Goal: Information Seeking & Learning: Learn about a topic

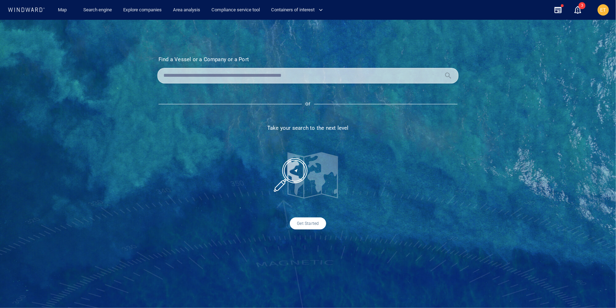
click at [196, 78] on input "text" at bounding box center [303, 75] width 278 height 11
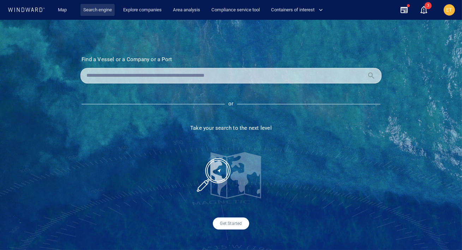
click at [96, 10] on link "Search engine" at bounding box center [98, 10] width 34 height 12
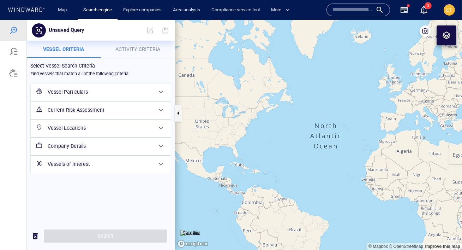
click at [81, 96] on div "Vessel Particulars" at bounding box center [100, 92] width 111 height 14
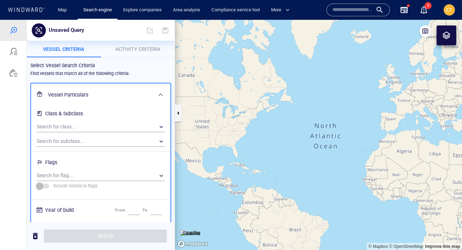
click at [78, 135] on div "Search for subclass... ​" at bounding box center [101, 140] width 134 height 14
click at [76, 139] on div "​" at bounding box center [101, 141] width 128 height 11
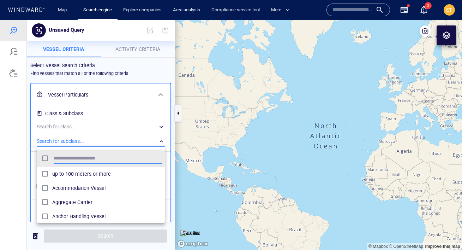
scroll to position [70, 128]
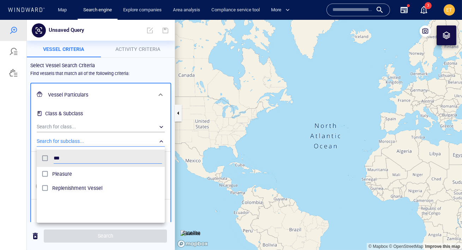
type input "***"
click at [56, 178] on div "Pleasure" at bounding box center [107, 173] width 110 height 11
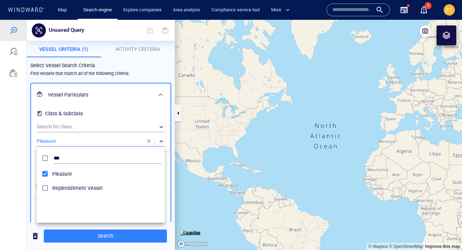
click at [30, 167] on div at bounding box center [231, 135] width 462 height 230
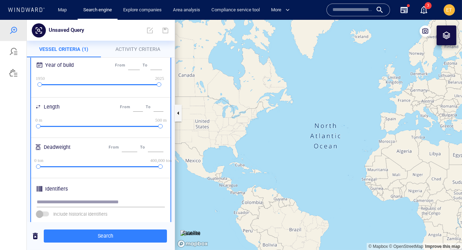
scroll to position [127, 0]
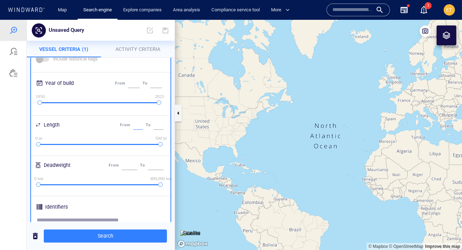
drag, startPoint x: 133, startPoint y: 124, endPoint x: 129, endPoint y: 124, distance: 4.6
click at [132, 124] on div "*" at bounding box center [138, 125] width 13 height 12
type input "**"
click at [114, 118] on div "Length From ** To ***" at bounding box center [100, 127] width 137 height 18
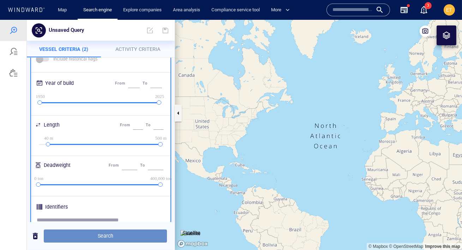
click at [94, 236] on span "Search" at bounding box center [105, 235] width 112 height 9
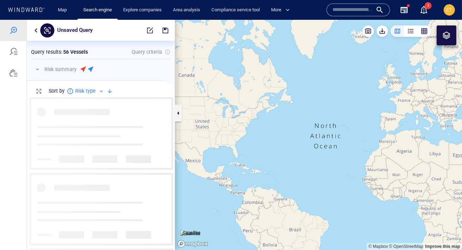
scroll to position [153, 148]
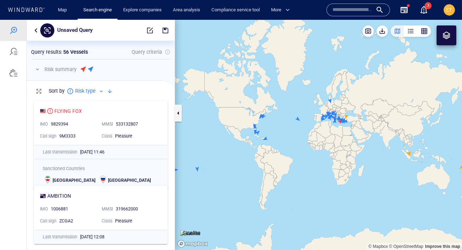
click at [37, 32] on button "button" at bounding box center [36, 30] width 8 height 8
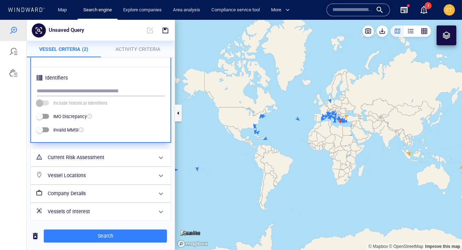
scroll to position [257, 0]
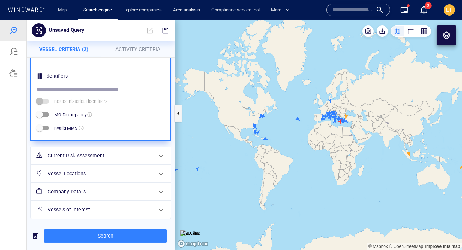
click at [121, 169] on h6 "Vessel Locations" at bounding box center [100, 173] width 105 height 9
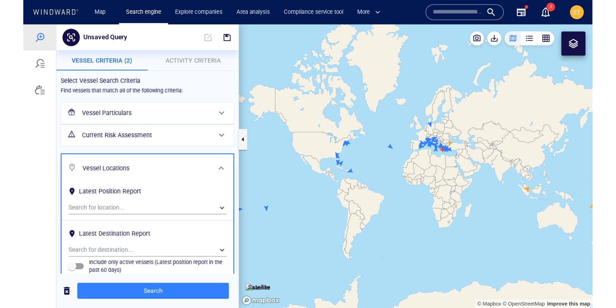
scroll to position [0, 0]
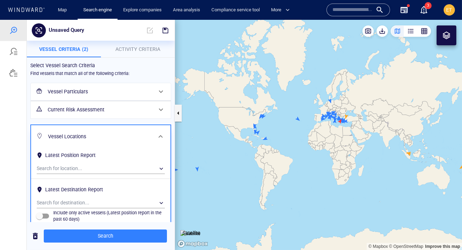
click at [298, 117] on canvas "Map" at bounding box center [318, 135] width 287 height 230
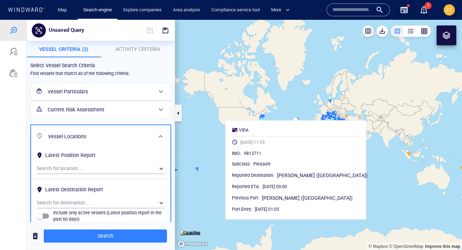
drag, startPoint x: 306, startPoint y: 113, endPoint x: 302, endPoint y: 104, distance: 9.8
click at [302, 104] on canvas "Map" at bounding box center [318, 135] width 287 height 230
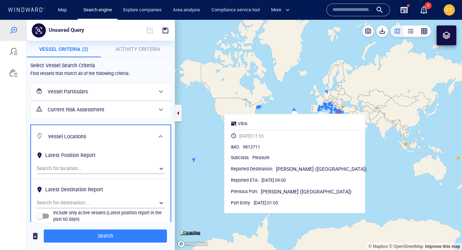
click at [357, 136] on canvas "Map" at bounding box center [318, 135] width 287 height 230
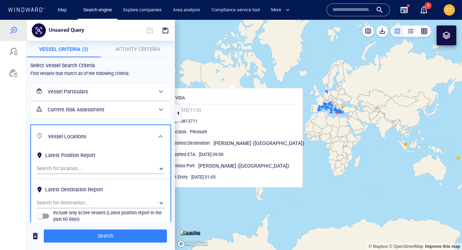
click at [325, 119] on canvas "Map" at bounding box center [318, 135] width 287 height 230
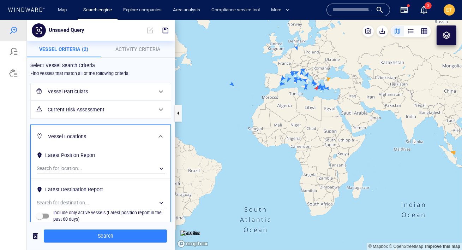
click at [317, 88] on canvas "Map" at bounding box center [318, 135] width 287 height 230
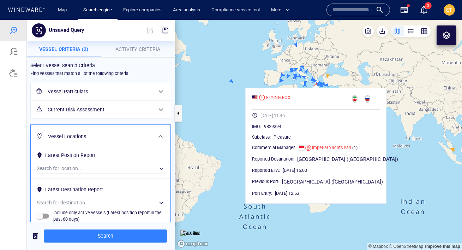
drag, startPoint x: 333, startPoint y: 73, endPoint x: 332, endPoint y: 69, distance: 3.7
click at [332, 69] on canvas "Map" at bounding box center [318, 135] width 287 height 230
drag, startPoint x: 297, startPoint y: 128, endPoint x: 276, endPoint y: 127, distance: 21.6
click at [276, 127] on div "9829394" at bounding box center [322, 126] width 116 height 7
copy span "9829394"
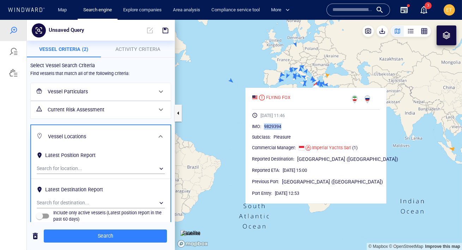
click at [331, 79] on canvas "Map" at bounding box center [318, 135] width 287 height 230
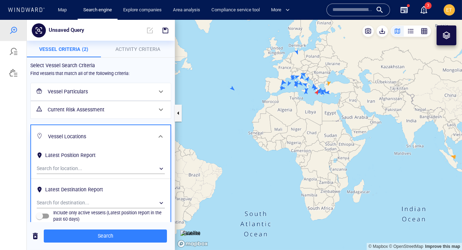
drag, startPoint x: 371, startPoint y: 86, endPoint x: 372, endPoint y: 94, distance: 7.9
click at [372, 94] on canvas "Map" at bounding box center [318, 135] width 287 height 230
click at [318, 93] on canvas "Map" at bounding box center [318, 135] width 287 height 230
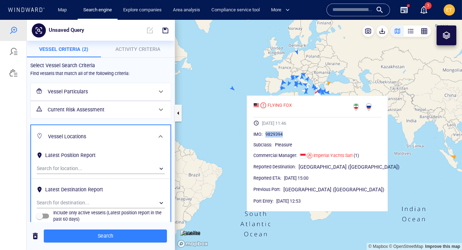
drag, startPoint x: 296, startPoint y: 134, endPoint x: 274, endPoint y: 134, distance: 21.9
click at [274, 134] on div "IMO : 9829394" at bounding box center [318, 134] width 128 height 7
copy div "9829394"
click at [320, 65] on canvas "Map" at bounding box center [318, 135] width 287 height 230
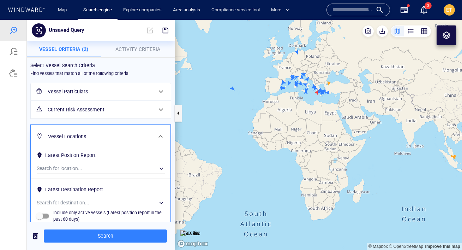
click at [29, 10] on icon at bounding box center [26, 9] width 38 height 5
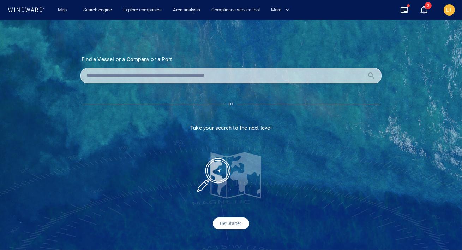
click at [116, 78] on input "text" at bounding box center [226, 75] width 278 height 11
paste input "*******"
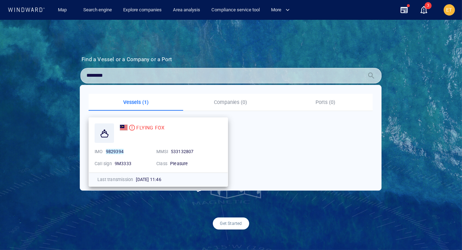
type input "*******"
drag, startPoint x: 172, startPoint y: 129, endPoint x: 136, endPoint y: 129, distance: 35.7
click at [136, 129] on div "FLYING FOX" at bounding box center [171, 127] width 102 height 8
copy span "FLYING FOX"
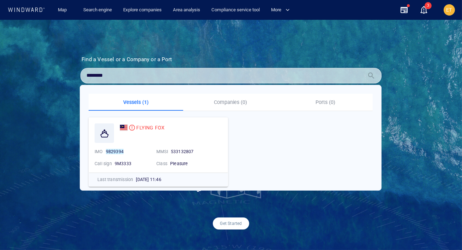
drag, startPoint x: 110, startPoint y: 77, endPoint x: 76, endPoint y: 76, distance: 33.9
click at [76, 76] on section "Find a Vessel or a Company or a Port Name N/A IMO MMSI Call sign N/A Class N/A …" at bounding box center [231, 142] width 337 height 173
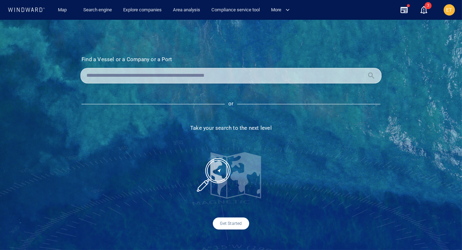
paste input "**********"
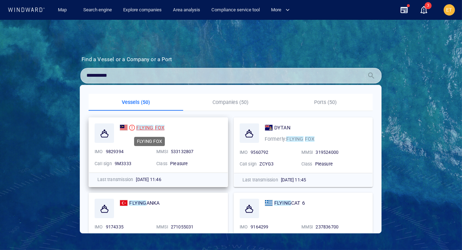
click at [139, 129] on mark "FLYING" at bounding box center [144, 128] width 17 height 6
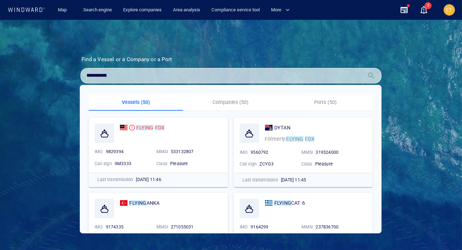
click at [122, 77] on input "**********" at bounding box center [226, 75] width 278 height 11
drag, startPoint x: 116, startPoint y: 78, endPoint x: 81, endPoint y: 77, distance: 35.3
click at [81, 77] on div "**********" at bounding box center [231, 76] width 301 height 16
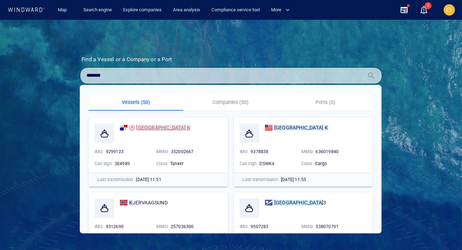
type input "*******"
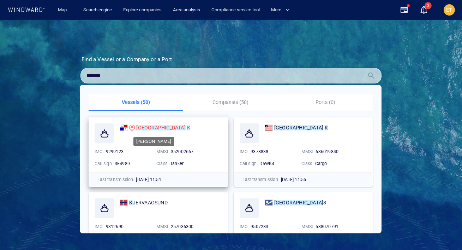
click at [144, 127] on mark "SOFIA" at bounding box center [160, 128] width 49 height 6
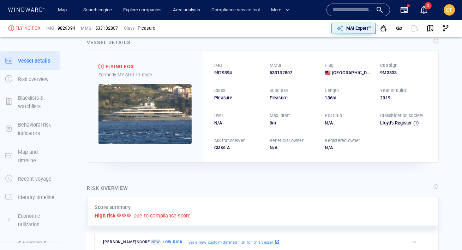
scroll to position [8, 0]
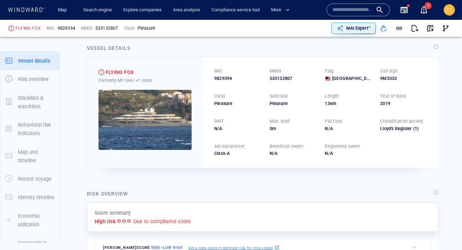
click at [148, 106] on img at bounding box center [145, 120] width 93 height 60
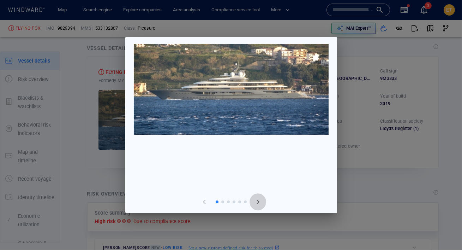
click at [257, 203] on span "button" at bounding box center [258, 201] width 8 height 8
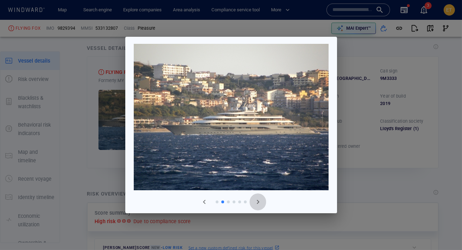
click at [257, 203] on span "button" at bounding box center [258, 201] width 8 height 8
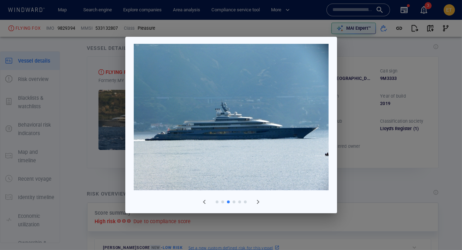
click at [356, 158] on div at bounding box center [231, 125] width 462 height 250
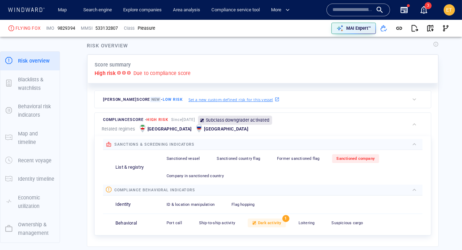
scroll to position [161, 0]
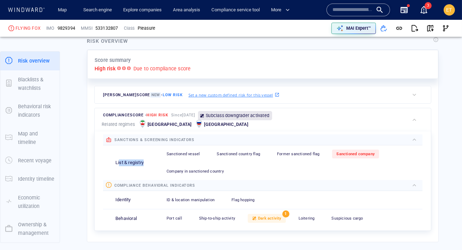
drag, startPoint x: 144, startPoint y: 154, endPoint x: 119, endPoint y: 153, distance: 24.7
click at [119, 159] on p "List & registry" at bounding box center [129, 162] width 28 height 7
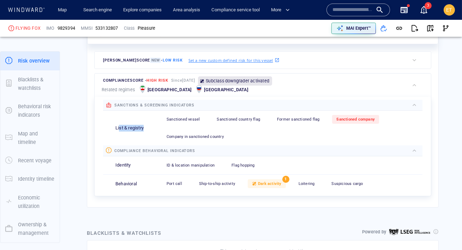
scroll to position [206, 0]
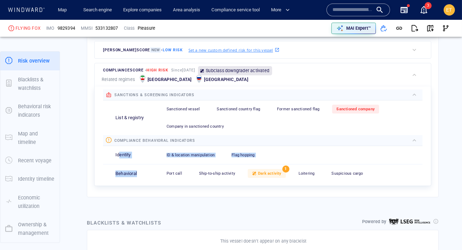
drag, startPoint x: 119, startPoint y: 148, endPoint x: 124, endPoint y: 170, distance: 22.0
click at [124, 170] on div "Identity ID & location manipulation 0 Flag hopping 0 Behavioral Port call 0 Shi…" at bounding box center [263, 164] width 320 height 37
click at [138, 170] on div "Behavioral" at bounding box center [138, 173] width 47 height 7
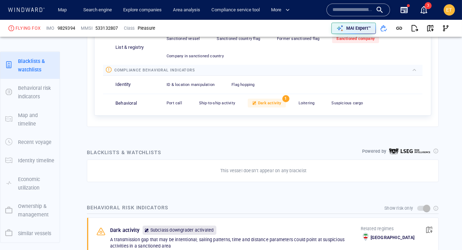
scroll to position [276, 0]
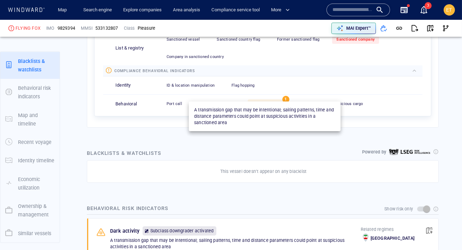
click at [269, 101] on span "Dark activity" at bounding box center [270, 103] width 24 height 5
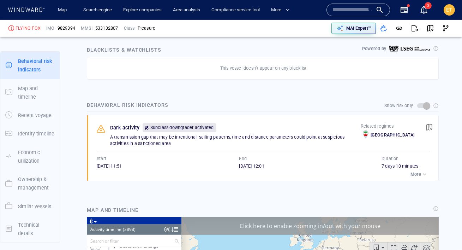
scroll to position [75537, 0]
click at [417, 171] on p "More" at bounding box center [416, 174] width 11 height 6
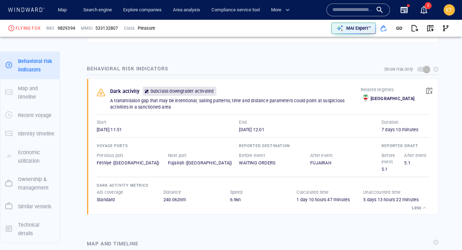
scroll to position [415, 0]
drag, startPoint x: 97, startPoint y: 121, endPoint x: 131, endPoint y: 122, distance: 33.9
click at [122, 127] on span "28/02/2024 11:51" at bounding box center [109, 129] width 25 height 5
drag, startPoint x: 241, startPoint y: 113, endPoint x: 277, endPoint y: 123, distance: 38.0
click at [277, 123] on div "End 06/03/2024 12:01" at bounding box center [310, 126] width 143 height 14
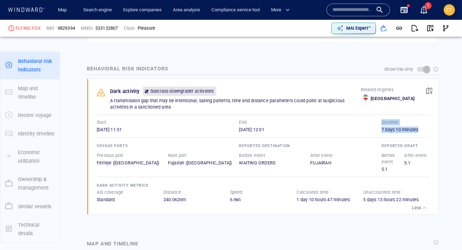
drag, startPoint x: 380, startPoint y: 124, endPoint x: 419, endPoint y: 125, distance: 38.5
click at [419, 125] on div "Dark activity Subclass downgrader activated 0 A transmission gap that may be in…" at bounding box center [265, 146] width 347 height 135
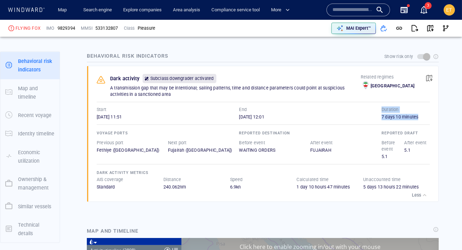
scroll to position [432, 0]
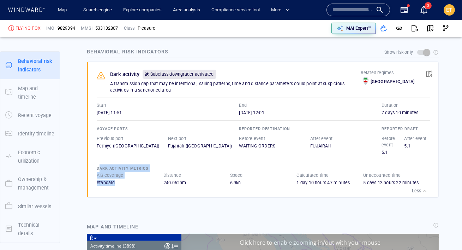
drag, startPoint x: 119, startPoint y: 176, endPoint x: 99, endPoint y: 162, distance: 24.2
click at [99, 164] on div "Dark activity metrics AIS coverage Standard Distance 240.062 nm Speed 6.9 kn Ca…" at bounding box center [263, 175] width 333 height 22
click at [99, 166] on span "Dark activity metrics" at bounding box center [123, 168] width 52 height 5
drag, startPoint x: 94, startPoint y: 169, endPoint x: 118, endPoint y: 174, distance: 25.0
click at [118, 174] on div "Dark activity Subclass downgrader activated 0 A transmission gap that may be in…" at bounding box center [265, 129] width 347 height 135
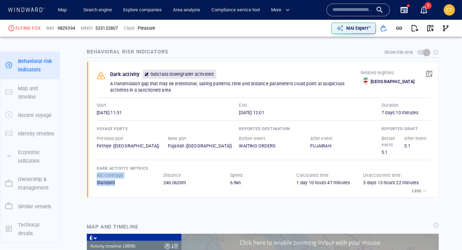
drag, startPoint x: 191, startPoint y: 176, endPoint x: 163, endPoint y: 170, distance: 28.9
click at [164, 172] on div "Distance 240.062 nm" at bounding box center [197, 179] width 67 height 14
drag, startPoint x: 246, startPoint y: 178, endPoint x: 228, endPoint y: 177, distance: 17.7
click at [228, 177] on div "AIS coverage Standard Distance 240.062 nm Speed 6.9 kn Calculated time 1 day 10…" at bounding box center [263, 179] width 333 height 14
drag, startPoint x: 295, startPoint y: 177, endPoint x: 342, endPoint y: 176, distance: 47.0
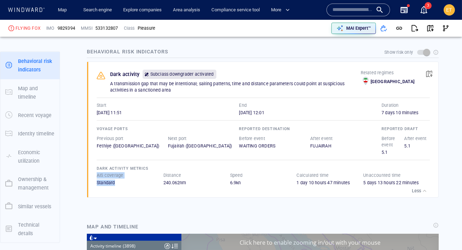
click at [342, 176] on div "AIS coverage Standard Distance 240.062 nm Speed 6.9 kn Calculated time 1 day 10…" at bounding box center [263, 179] width 333 height 14
drag, startPoint x: 379, startPoint y: 105, endPoint x: 417, endPoint y: 107, distance: 38.2
click at [417, 107] on div "Start 28/02/2024 11:51 End 06/03/2024 12:01 Duration 7 days 10 minutes" at bounding box center [263, 109] width 333 height 14
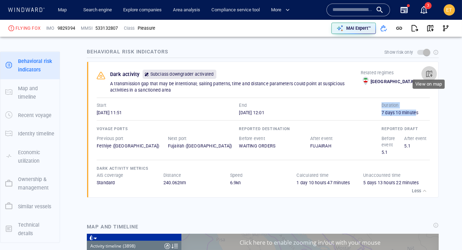
click at [430, 70] on span "button" at bounding box center [429, 73] width 7 height 7
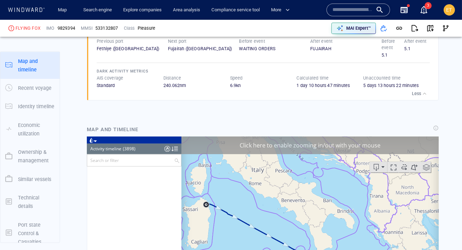
scroll to position [70654, 0]
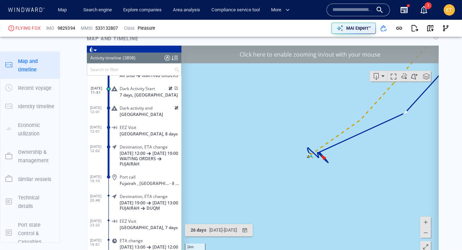
scroll to position [623, 0]
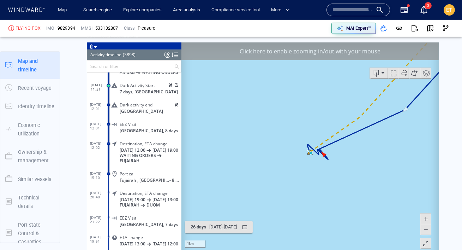
click at [425, 229] on span at bounding box center [425, 229] width 7 height 11
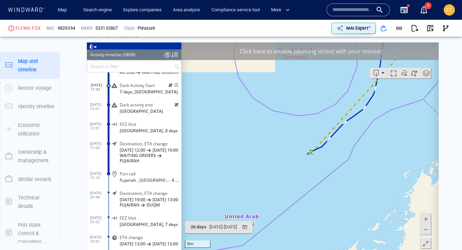
click at [425, 229] on span at bounding box center [425, 229] width 7 height 11
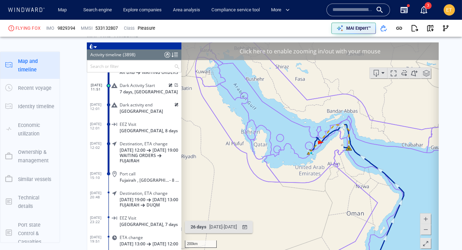
scroll to position [99, 0]
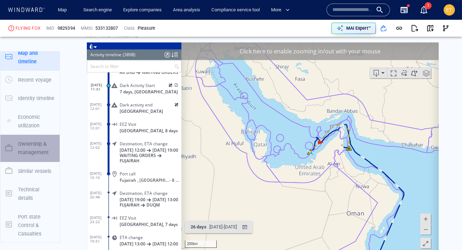
click at [30, 153] on p "Ownership & management" at bounding box center [36, 148] width 37 height 17
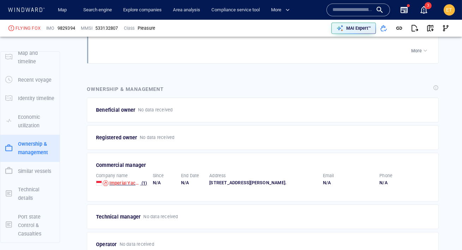
scroll to position [1127, 0]
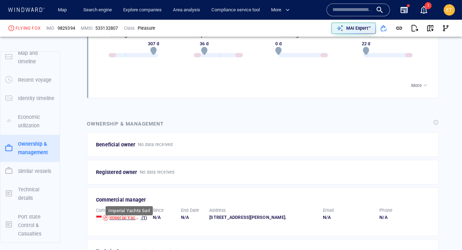
click at [126, 215] on span "Imperial Yachts Sarl" at bounding box center [130, 217] width 42 height 5
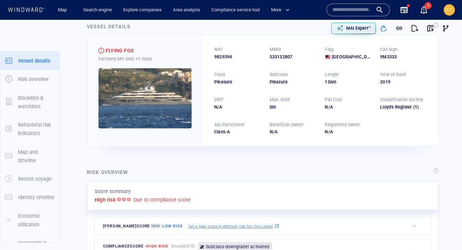
scroll to position [0, 0]
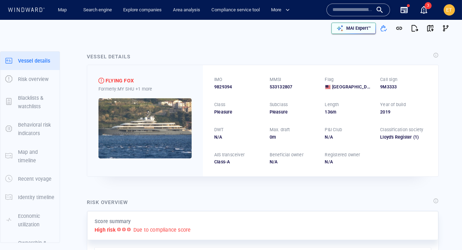
click at [347, 30] on p "MAI Expert™" at bounding box center [358, 28] width 25 height 6
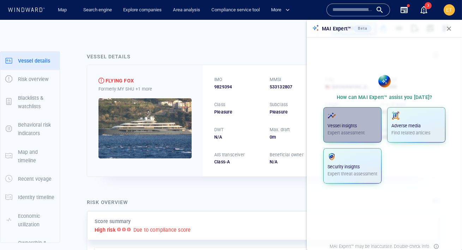
click at [353, 122] on div "Vessel insights Expert assessment" at bounding box center [353, 123] width 50 height 25
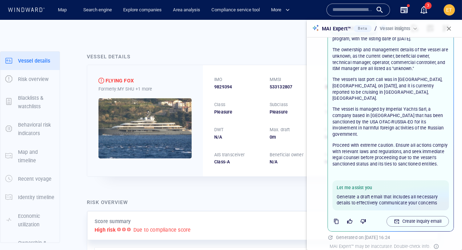
scroll to position [82, 0]
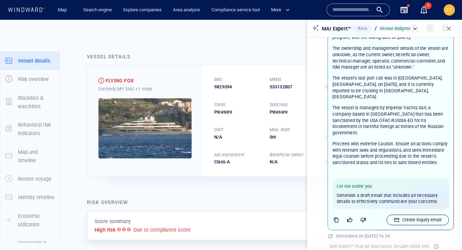
click at [404, 217] on p "Create inquiry email" at bounding box center [422, 220] width 39 height 6
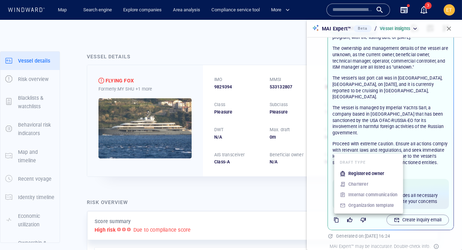
click at [373, 174] on p "Registered owner" at bounding box center [367, 173] width 36 height 6
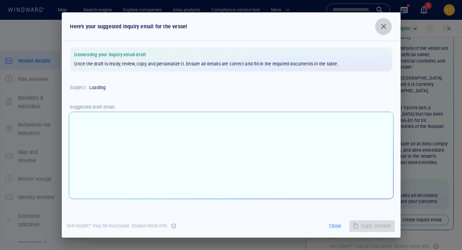
click at [384, 24] on span "button" at bounding box center [384, 26] width 8 height 8
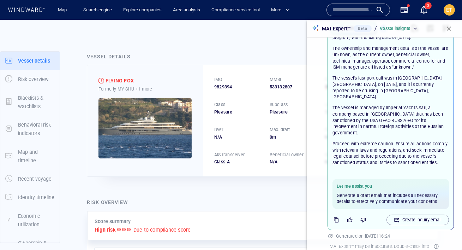
click at [456, 30] on button "button" at bounding box center [450, 29] width 16 height 16
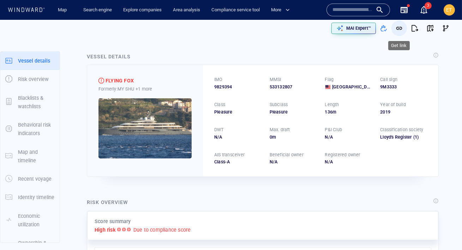
click at [399, 29] on span "button" at bounding box center [399, 28] width 7 height 7
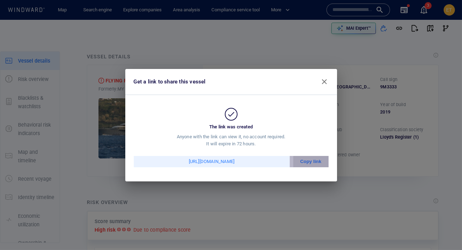
click at [301, 161] on div "Copy link" at bounding box center [311, 161] width 35 height 11
click at [327, 82] on span "button" at bounding box center [324, 81] width 8 height 8
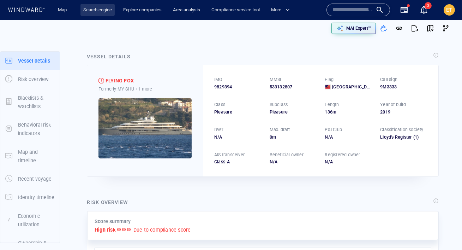
click at [98, 11] on link "Search engine" at bounding box center [98, 10] width 34 height 12
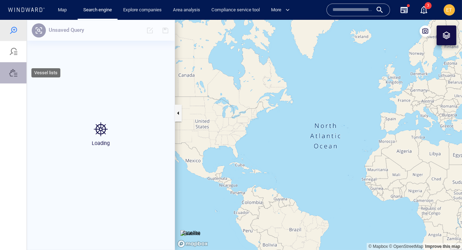
click at [8, 76] on div at bounding box center [13, 72] width 26 height 21
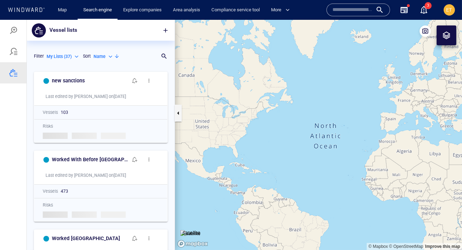
scroll to position [182, 148]
click at [165, 25] on button "button" at bounding box center [166, 31] width 16 height 16
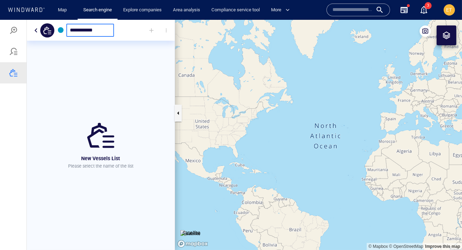
type input "**********"
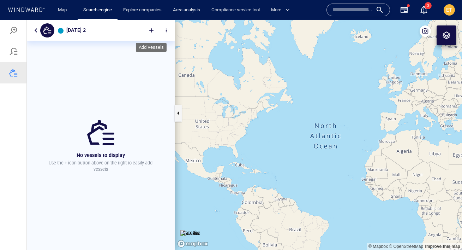
click at [151, 28] on div at bounding box center [152, 31] width 16 height 16
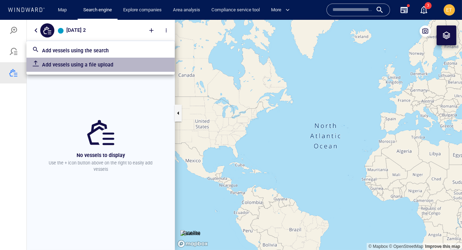
click at [114, 65] on p "Add vessels using a file upload" at bounding box center [105, 64] width 127 height 8
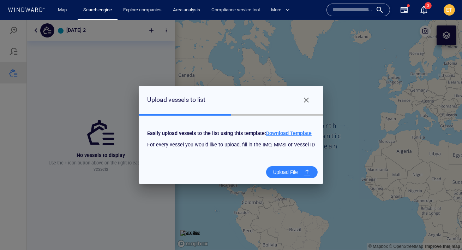
click at [290, 168] on div "Upload File" at bounding box center [286, 172] width 30 height 14
click at [0, 20] on input "Upload File" at bounding box center [0, 20] width 0 height 0
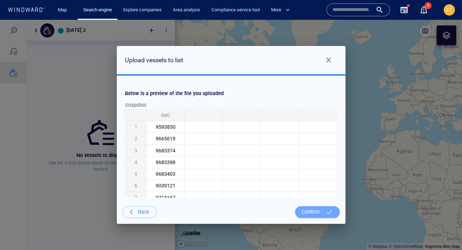
click at [313, 212] on div "Confirm" at bounding box center [312, 212] width 24 height 14
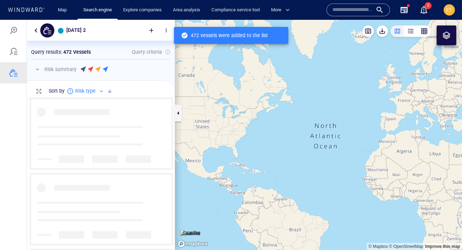
scroll to position [153, 148]
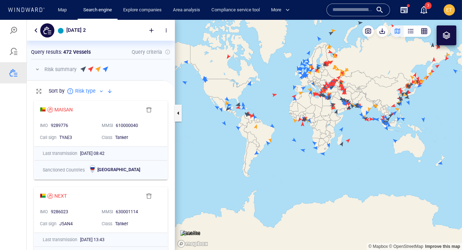
drag, startPoint x: 346, startPoint y: 129, endPoint x: 328, endPoint y: 125, distance: 18.7
click at [328, 125] on canvas "Map" at bounding box center [318, 135] width 287 height 230
click at [12, 29] on div at bounding box center [13, 30] width 8 height 8
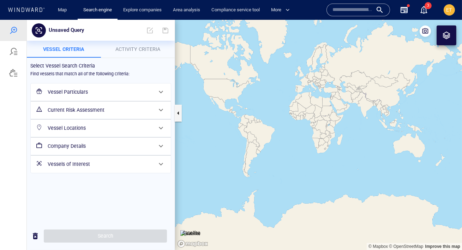
click at [128, 160] on h6 "Vessels of Interest" at bounding box center [100, 164] width 105 height 9
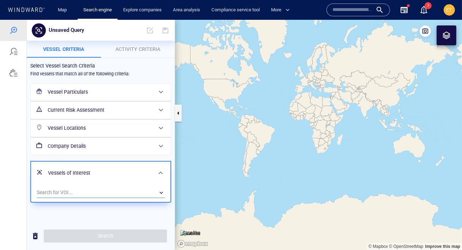
click at [100, 190] on div "​" at bounding box center [101, 192] width 128 height 11
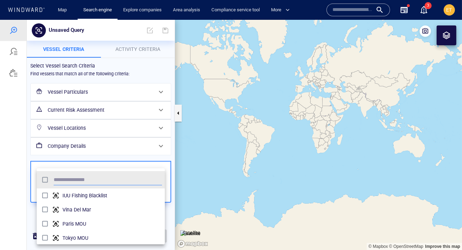
scroll to position [70, 128]
type input "*******"
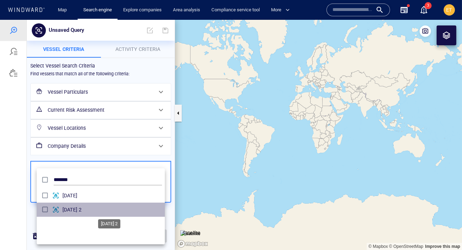
click at [89, 205] on span "Thursday 2" at bounding box center [113, 209] width 100 height 8
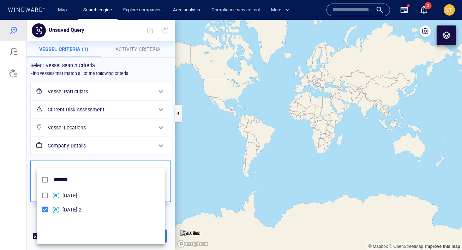
click at [124, 149] on div at bounding box center [231, 135] width 462 height 230
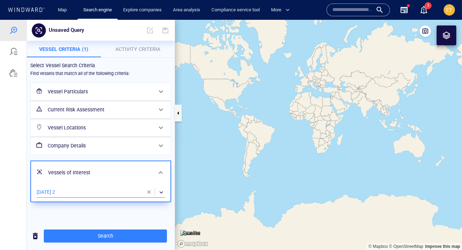
click at [146, 47] on span "Activity Criteria" at bounding box center [137, 49] width 45 height 6
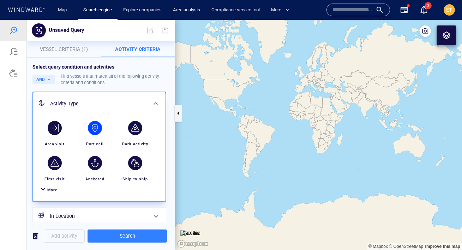
click at [96, 123] on div "button" at bounding box center [95, 128] width 14 height 14
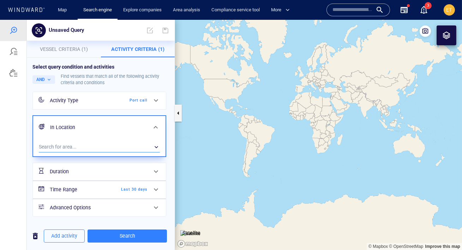
click at [129, 148] on div "​" at bounding box center [99, 147] width 121 height 11
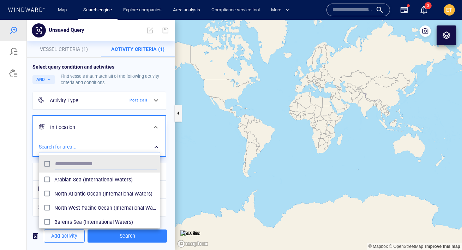
scroll to position [70, 121]
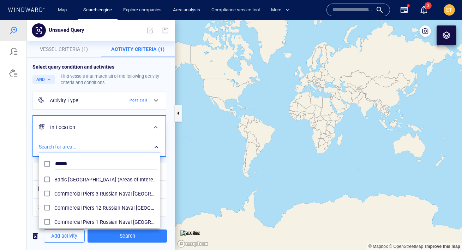
type input "******"
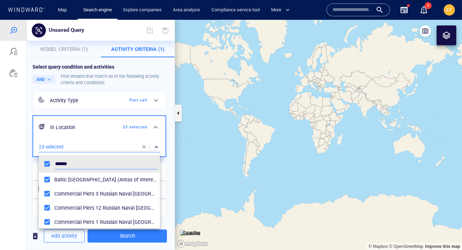
click at [23, 159] on div at bounding box center [231, 135] width 462 height 230
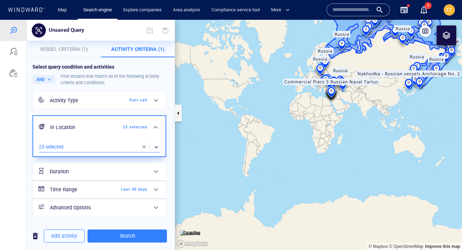
click at [155, 191] on span at bounding box center [156, 189] width 8 height 8
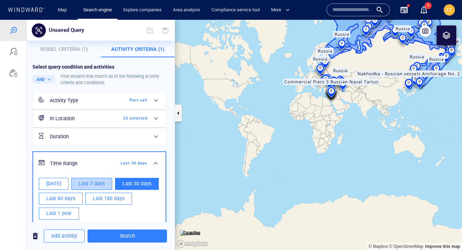
click at [96, 183] on span "Last 7 days" at bounding box center [92, 183] width 26 height 9
type input "**********"
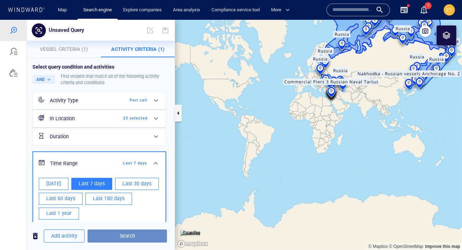
click at [131, 237] on span "Search" at bounding box center [127, 235] width 68 height 9
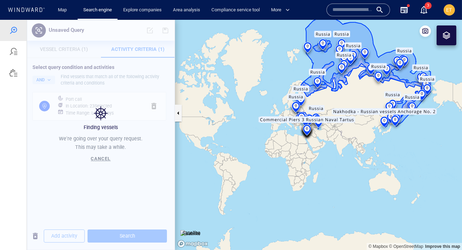
drag, startPoint x: 390, startPoint y: 112, endPoint x: 366, endPoint y: 150, distance: 44.8
click at [366, 150] on canvas "Map" at bounding box center [318, 135] width 287 height 230
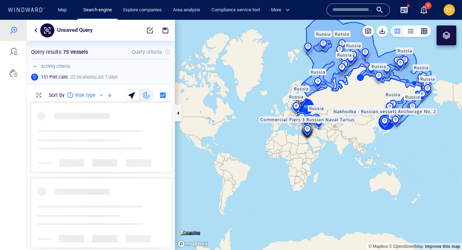
scroll to position [149, 148]
drag, startPoint x: 366, startPoint y: 112, endPoint x: 390, endPoint y: 167, distance: 60.3
click at [390, 167] on canvas "Map" at bounding box center [318, 135] width 287 height 230
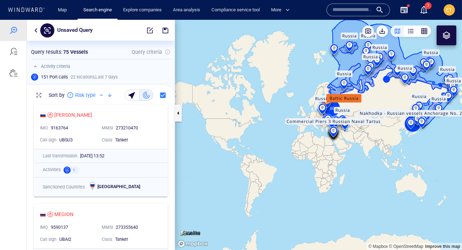
drag, startPoint x: 375, startPoint y: 97, endPoint x: 387, endPoint y: 112, distance: 19.5
click at [387, 112] on canvas "Map" at bounding box center [318, 135] width 287 height 230
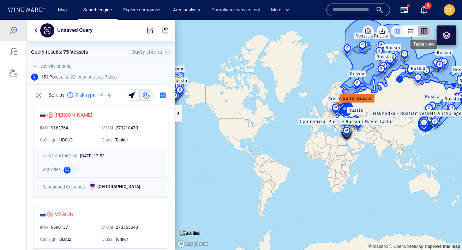
click at [425, 31] on div "button" at bounding box center [424, 31] width 7 height 7
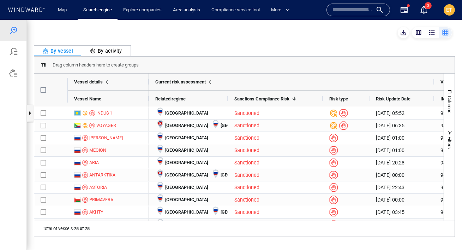
click at [103, 52] on div "By activity" at bounding box center [106, 51] width 32 height 8
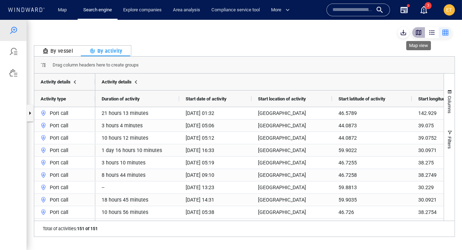
click at [420, 35] on div "button" at bounding box center [418, 32] width 7 height 7
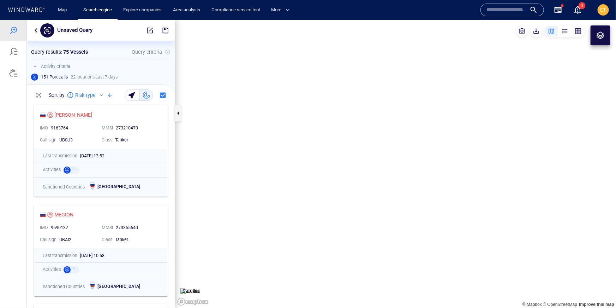
scroll to position [206, 148]
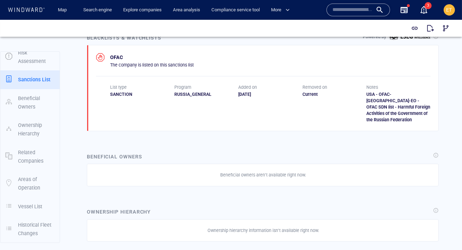
scroll to position [393, 0]
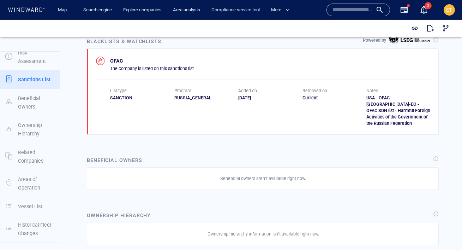
click at [348, 11] on input "text" at bounding box center [353, 10] width 40 height 11
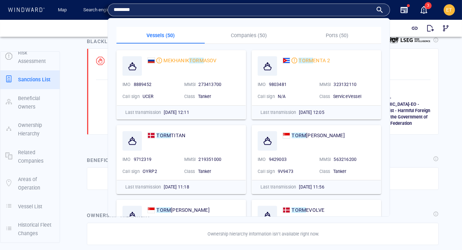
type input "********"
click at [228, 34] on p "Companies (50)" at bounding box center [249, 35] width 80 height 8
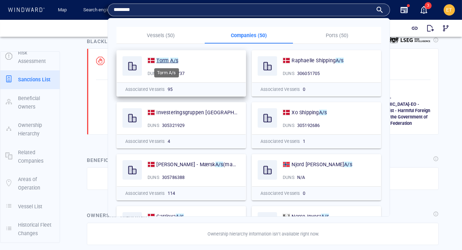
click at [170, 59] on mark "A/s" at bounding box center [174, 61] width 8 height 6
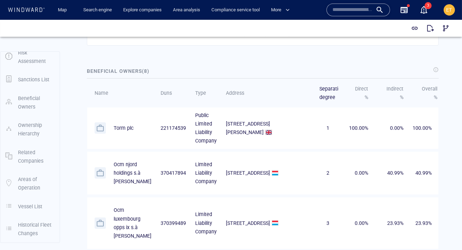
scroll to position [393, 0]
click at [345, 11] on input "text" at bounding box center [353, 10] width 40 height 11
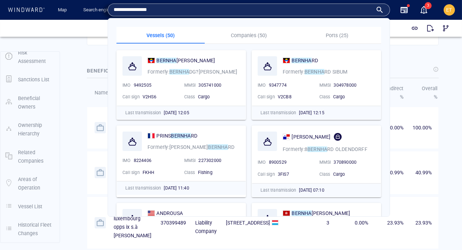
type input "**********"
click at [264, 34] on p "Companies (50)" at bounding box center [249, 35] width 80 height 8
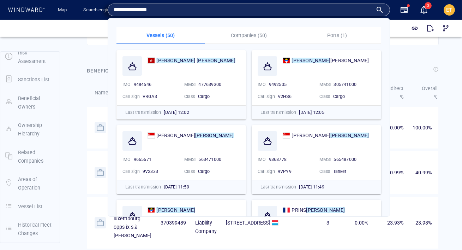
click at [239, 31] on p "Companies (50)" at bounding box center [249, 35] width 80 height 8
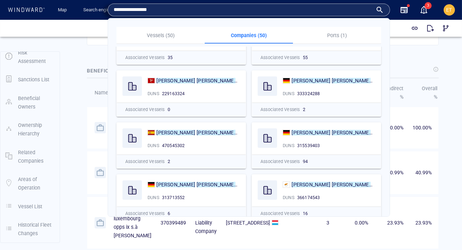
scroll to position [105, 0]
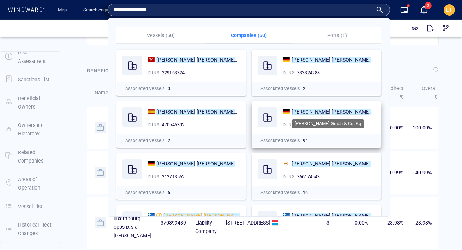
click at [332, 109] on mark "Schulte" at bounding box center [351, 112] width 39 height 6
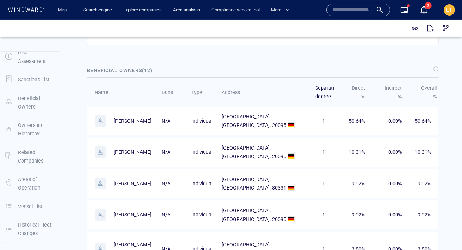
scroll to position [379, 0]
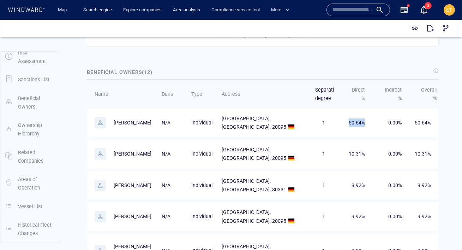
drag, startPoint x: 367, startPoint y: 131, endPoint x: 340, endPoint y: 129, distance: 26.9
click at [340, 129] on tr "[PERSON_NAME]/A Individual [GEOGRAPHIC_DATA], [GEOGRAPHIC_DATA], 20095 1 50.64%…" at bounding box center [262, 122] width 351 height 29
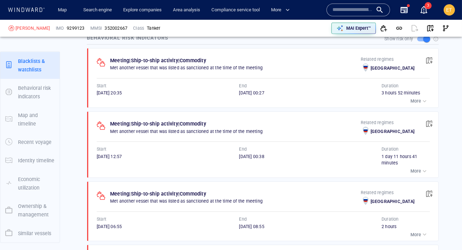
scroll to position [64, 0]
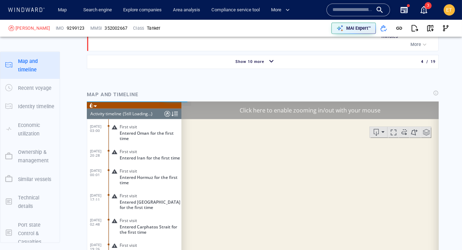
scroll to position [5757, 0]
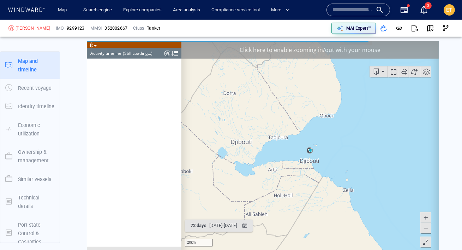
scroll to position [992, 0]
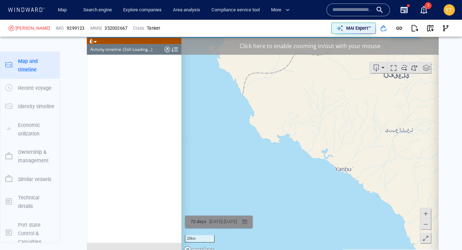
click at [250, 222] on div "button" at bounding box center [244, 222] width 10 height 10
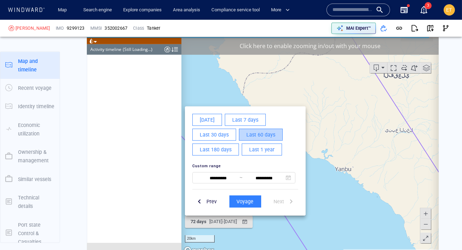
click at [257, 132] on span "Last 60 days" at bounding box center [260, 134] width 29 height 9
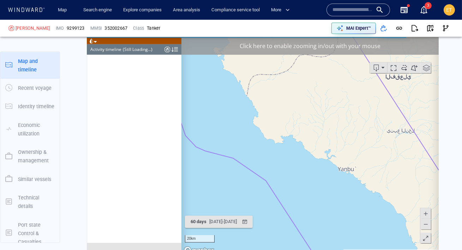
drag, startPoint x: 271, startPoint y: 150, endPoint x: 293, endPoint y: 158, distance: 23.6
click at [293, 158] on canvas "Map" at bounding box center [309, 146] width 257 height 219
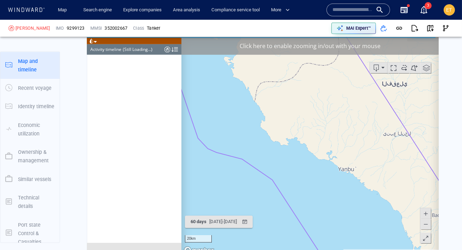
click at [424, 225] on span at bounding box center [425, 224] width 7 height 11
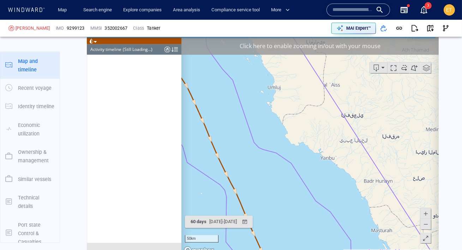
click at [424, 225] on span at bounding box center [425, 224] width 7 height 11
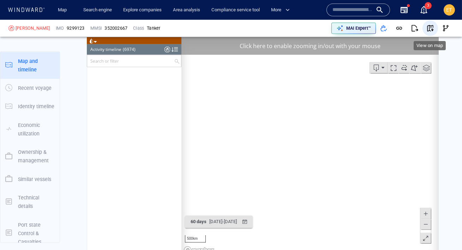
click at [428, 30] on span "button" at bounding box center [430, 28] width 7 height 7
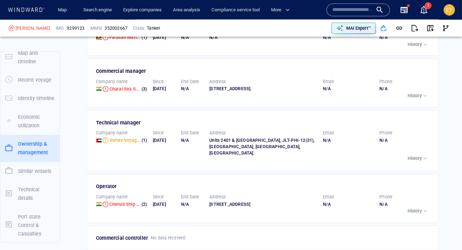
scroll to position [1647, 0]
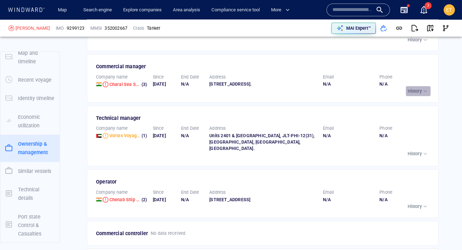
click at [419, 88] on p "History" at bounding box center [415, 91] width 14 height 6
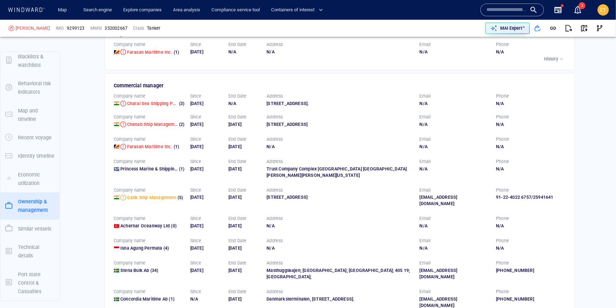
scroll to position [41, 0]
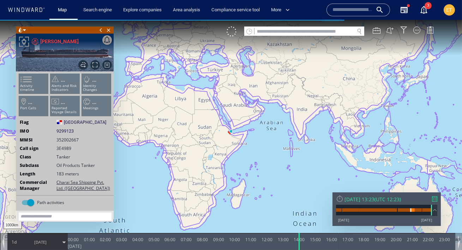
drag, startPoint x: 339, startPoint y: 242, endPoint x: 227, endPoint y: 244, distance: 112.0
click at [296, 244] on div at bounding box center [299, 241] width 7 height 17
click at [233, 156] on canvas "Map" at bounding box center [231, 131] width 462 height 223
click at [227, 141] on canvas "Map" at bounding box center [231, 131] width 462 height 223
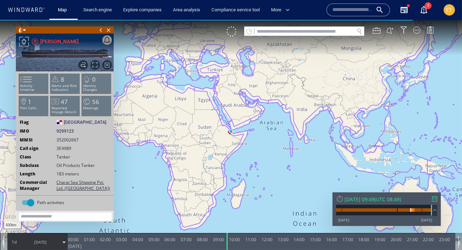
click at [227, 141] on canvas "Map" at bounding box center [231, 131] width 462 height 223
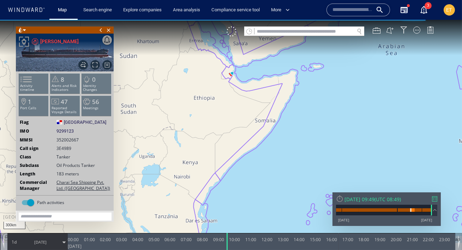
click at [50, 241] on span "[DATE]" at bounding box center [41, 242] width 36 height 18
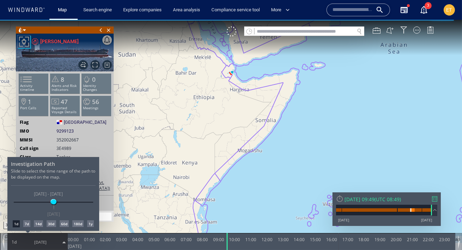
click at [27, 224] on div "7d" at bounding box center [26, 223] width 7 height 7
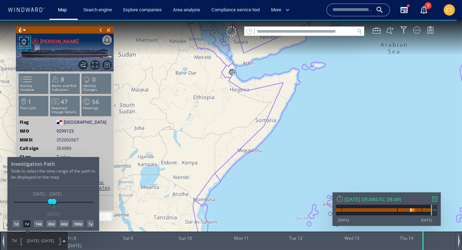
drag, startPoint x: 208, startPoint y: 123, endPoint x: 251, endPoint y: 172, distance: 64.3
click at [251, 172] on div at bounding box center [231, 135] width 462 height 230
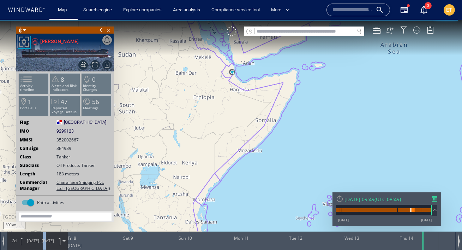
click at [45, 238] on span "[DATE]" at bounding box center [48, 240] width 12 height 5
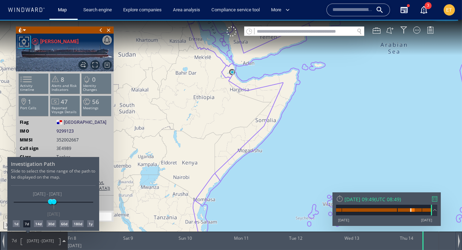
click at [39, 225] on div "14d" at bounding box center [38, 223] width 9 height 7
drag, startPoint x: 212, startPoint y: 137, endPoint x: 226, endPoint y: 170, distance: 35.8
click at [226, 170] on div at bounding box center [231, 135] width 462 height 230
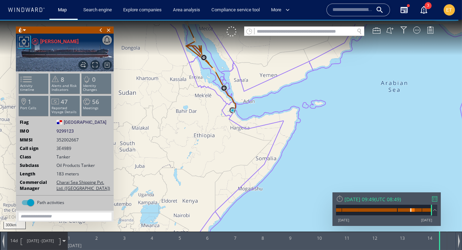
drag, startPoint x: 199, startPoint y: 79, endPoint x: 202, endPoint y: 141, distance: 61.5
click at [202, 141] on canvas "Map" at bounding box center [231, 131] width 462 height 223
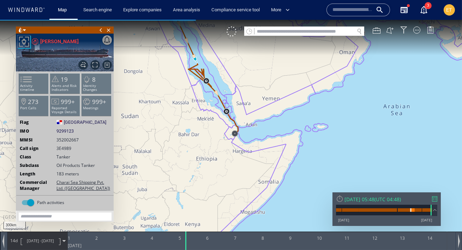
drag, startPoint x: 439, startPoint y: 248, endPoint x: 189, endPoint y: 227, distance: 250.9
click at [189, 20] on div "300km © Mapbox © OpenStreetMap Improve this map 0 0 [DATE] 1 2 3 4 5 6 7 8 9 10…" at bounding box center [231, 20] width 462 height 0
click at [251, 151] on canvas "Map" at bounding box center [231, 131] width 462 height 223
